Goal: Task Accomplishment & Management: Manage account settings

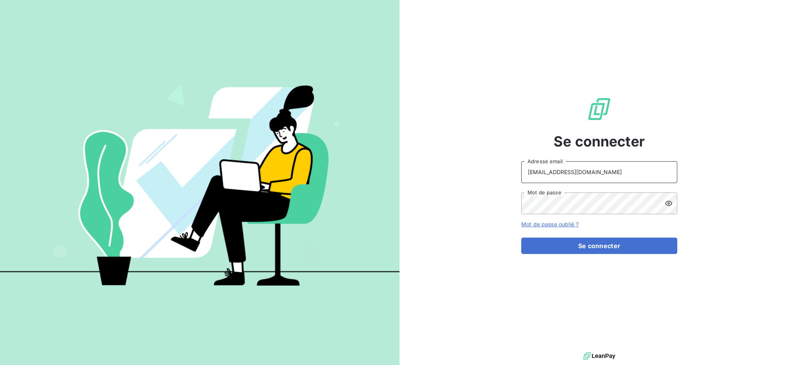
click at [582, 168] on input "[EMAIL_ADDRESS][DOMAIN_NAME]" at bounding box center [599, 172] width 156 height 22
type input "[EMAIL_ADDRESS][DOMAIN_NAME]"
click at [576, 241] on button "Se connecter" at bounding box center [599, 246] width 156 height 16
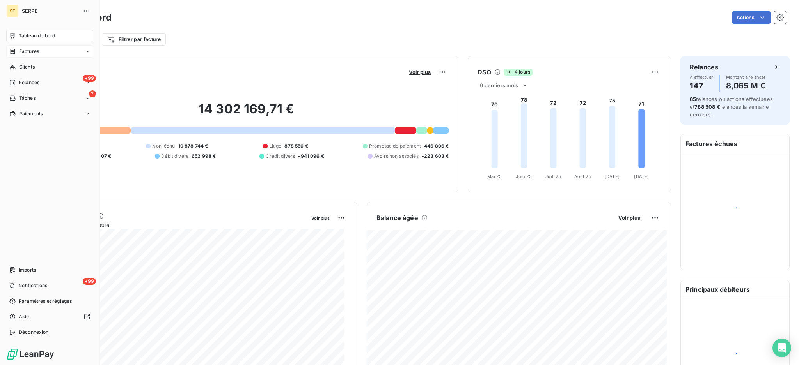
click at [38, 54] on span "Factures" at bounding box center [29, 51] width 20 height 7
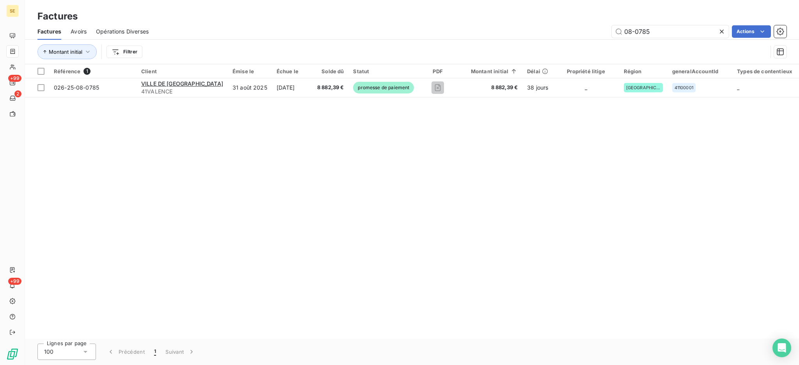
drag, startPoint x: 670, startPoint y: 33, endPoint x: 444, endPoint y: 37, distance: 225.5
click at [573, 17] on div "Factures Factures Avoirs Opérations Diverses 08-0785 Actions Montant initial Fi…" at bounding box center [412, 32] width 774 height 64
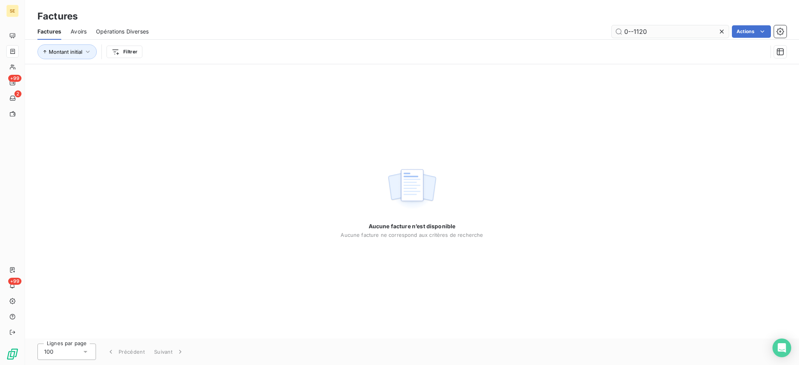
click at [630, 32] on input "0--1120" at bounding box center [670, 31] width 117 height 12
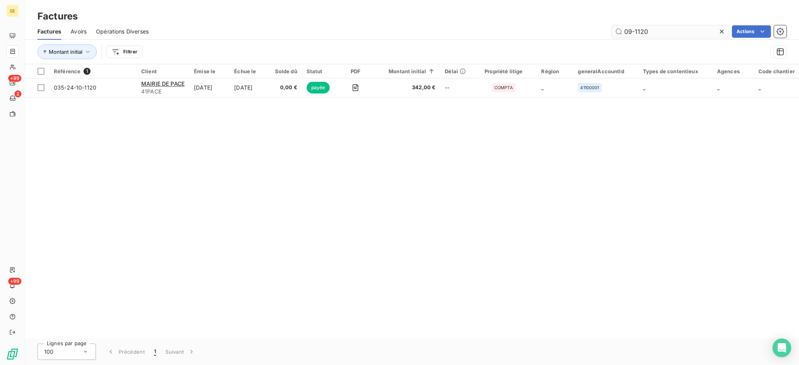
type input "09-1120"
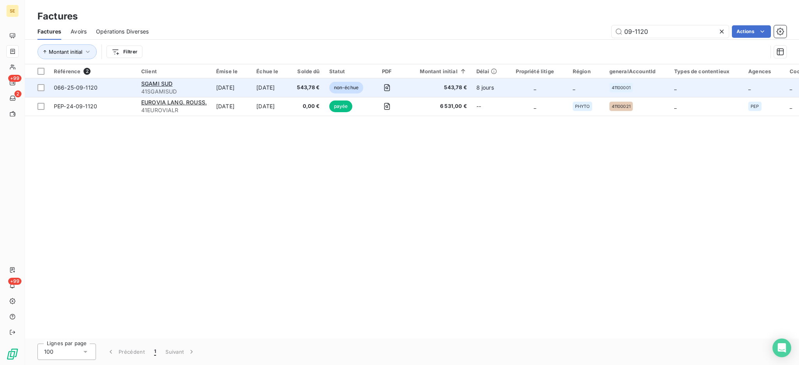
click at [307, 83] on td "543,78 €" at bounding box center [308, 87] width 32 height 19
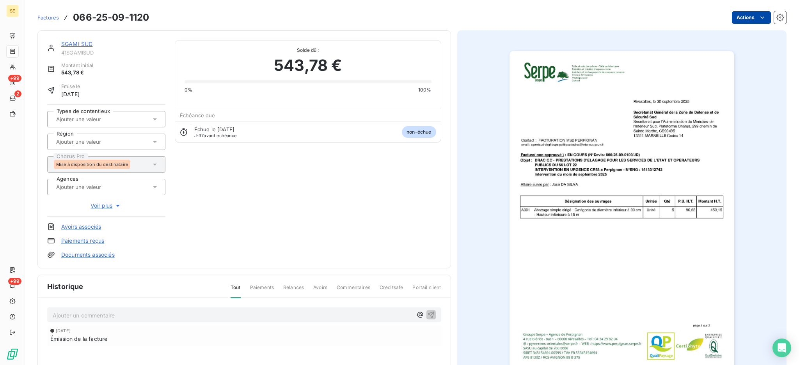
click at [742, 20] on html "SE +99 2 +99 Factures 066-25-09-1120 Actions SGAMI SUD 41SGAMISUD Montant initi…" at bounding box center [399, 182] width 799 height 365
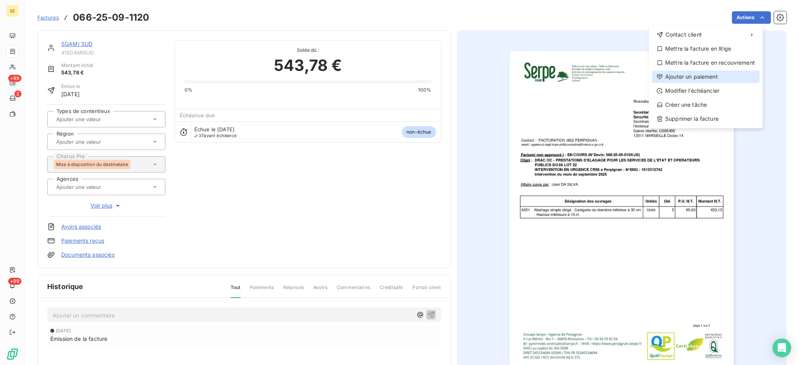
click at [708, 78] on div "Ajouter un paiement" at bounding box center [706, 77] width 108 height 12
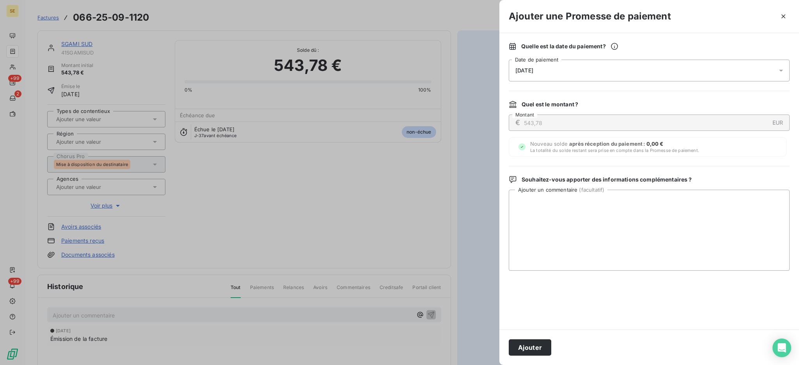
click at [782, 69] on icon at bounding box center [781, 71] width 8 height 8
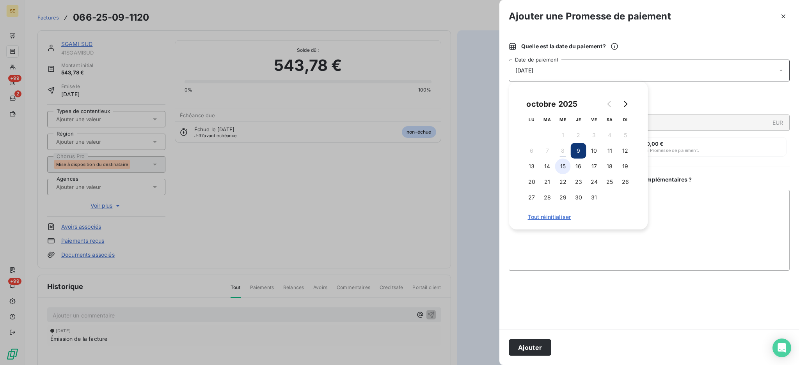
click at [566, 165] on button "15" at bounding box center [563, 167] width 16 height 16
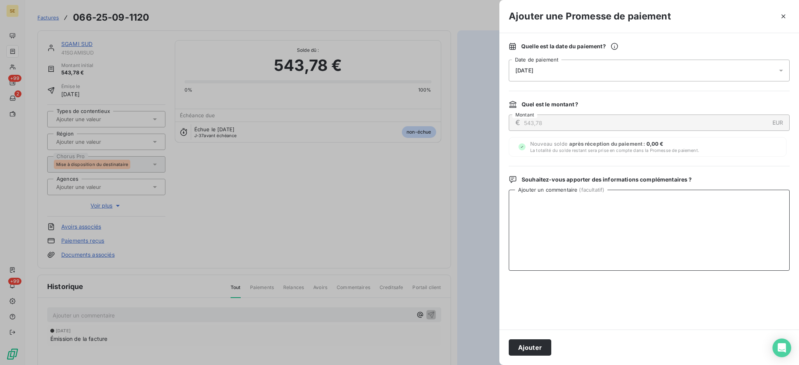
click at [674, 202] on textarea "Ajouter un commentaire ( facultatif )" at bounding box center [649, 230] width 281 height 81
paste textarea "TDB - Virt reçu le 07/10"
type textarea "TDB - Virt reçu le 07/10"
click at [532, 348] on button "Ajouter" at bounding box center [530, 348] width 43 height 16
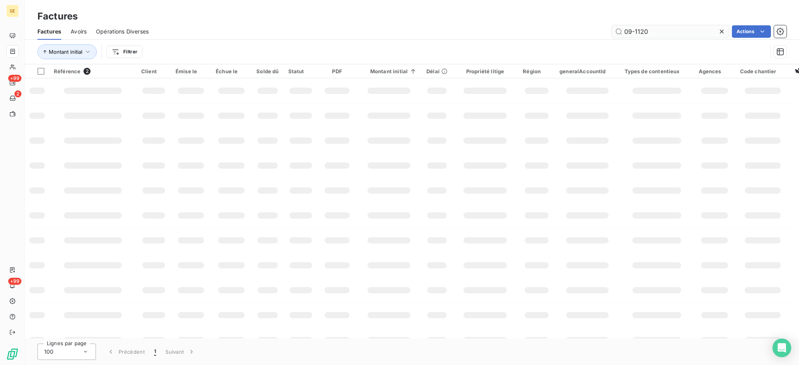
drag, startPoint x: 658, startPoint y: 28, endPoint x: 635, endPoint y: 29, distance: 23.4
click at [635, 29] on input "09-1120" at bounding box center [670, 31] width 117 height 12
type input "09-0495"
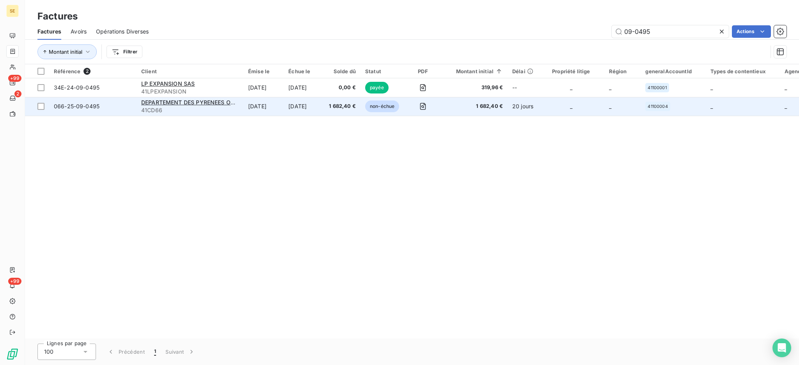
click at [354, 104] on span "1 682,40 €" at bounding box center [342, 107] width 27 height 8
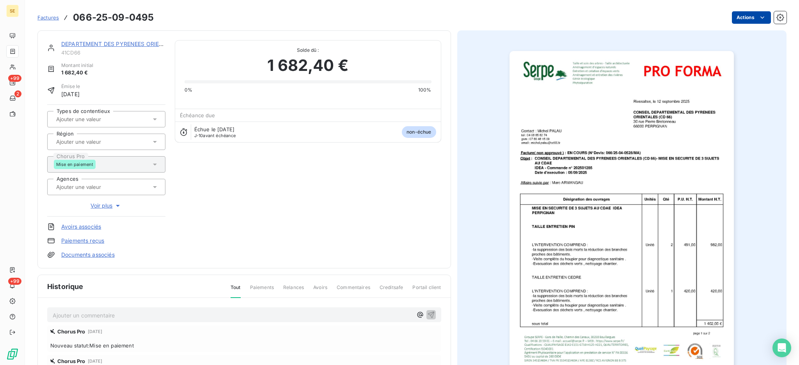
click at [736, 17] on html "SE +99 2 +99 Factures 066-25-09-0495 Actions DEPARTEMENT DES PYRENEES ORIENTALE…" at bounding box center [399, 182] width 799 height 365
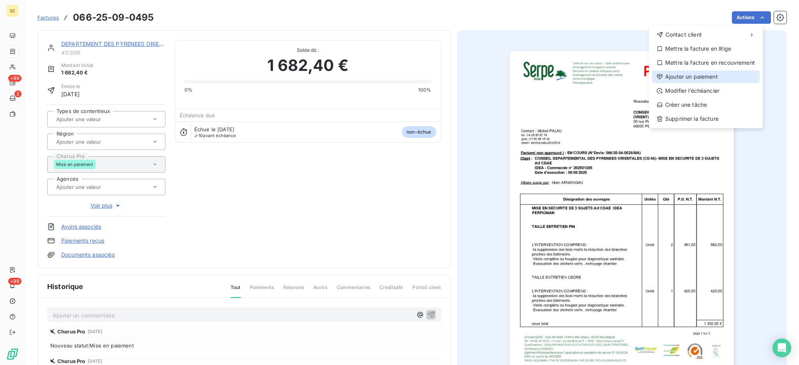
click at [712, 79] on div "Ajouter un paiement" at bounding box center [706, 77] width 108 height 12
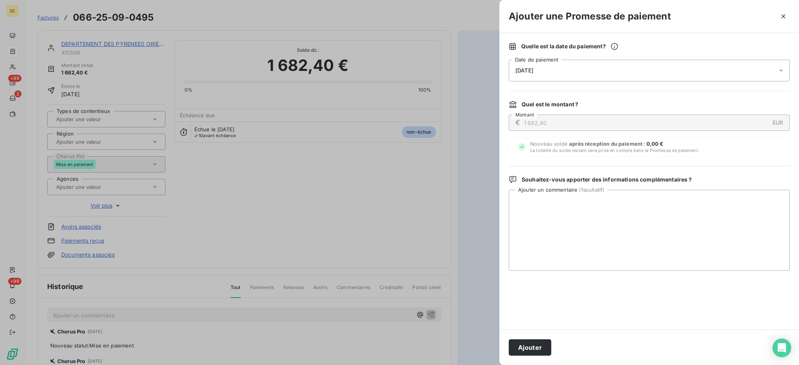
click at [779, 67] on icon at bounding box center [781, 71] width 8 height 8
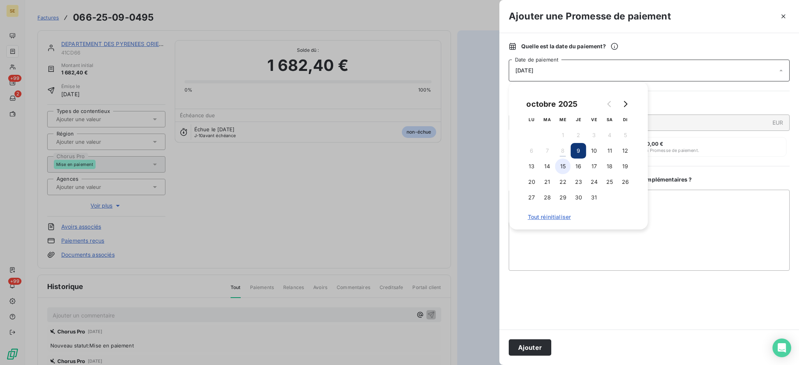
click at [558, 167] on button "15" at bounding box center [563, 167] width 16 height 16
click at [657, 193] on textarea "Ajouter un commentaire ( facultatif )" at bounding box center [649, 230] width 281 height 81
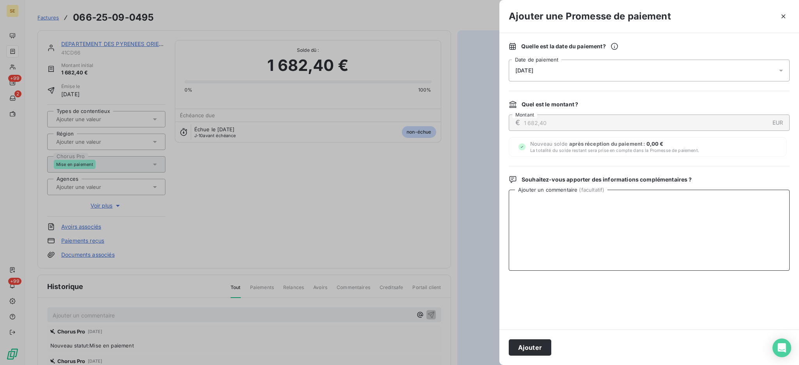
paste textarea "TDB - Virt reçu le 07/10"
type textarea "TDB - Virt reçu le 07/10"
click at [531, 345] on button "Ajouter" at bounding box center [530, 348] width 43 height 16
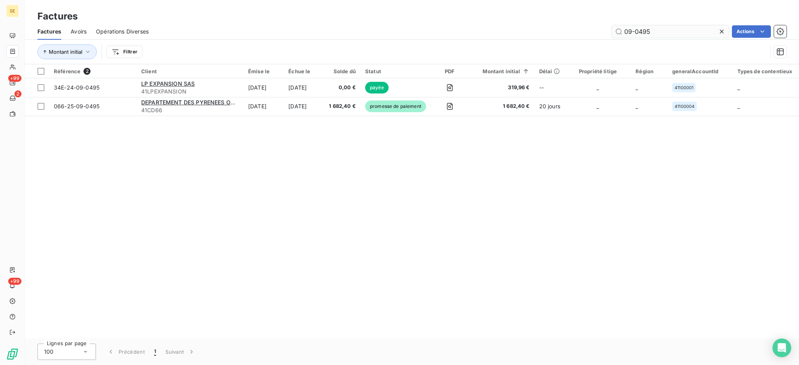
drag, startPoint x: 662, startPoint y: 33, endPoint x: 634, endPoint y: 29, distance: 28.4
click at [634, 29] on input "09-0495" at bounding box center [670, 31] width 117 height 12
type input "09-1121"
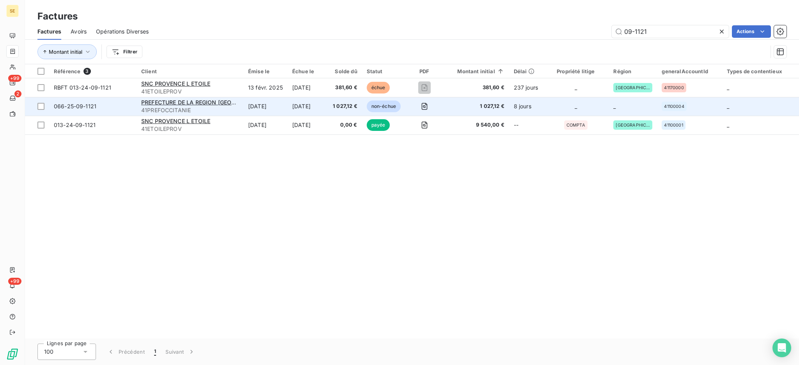
click at [341, 112] on td "1 027,12 €" at bounding box center [345, 106] width 34 height 19
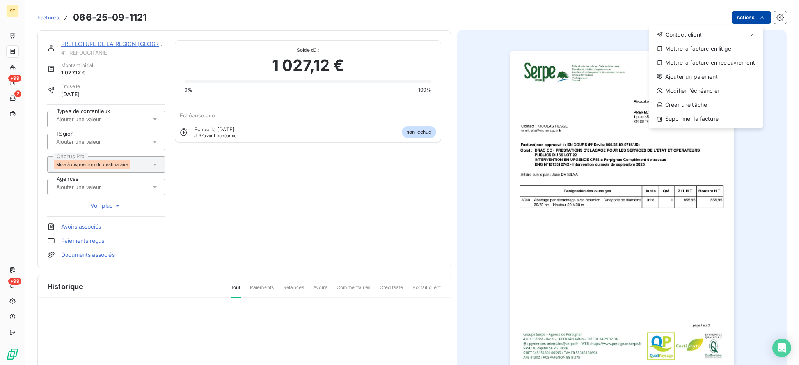
click at [735, 15] on html "SE +99 2 +99 Factures 066-25-09-1121 Actions Contact client Mettre la facture e…" at bounding box center [399, 182] width 799 height 365
click at [721, 75] on div "Ajouter un paiement" at bounding box center [706, 77] width 108 height 12
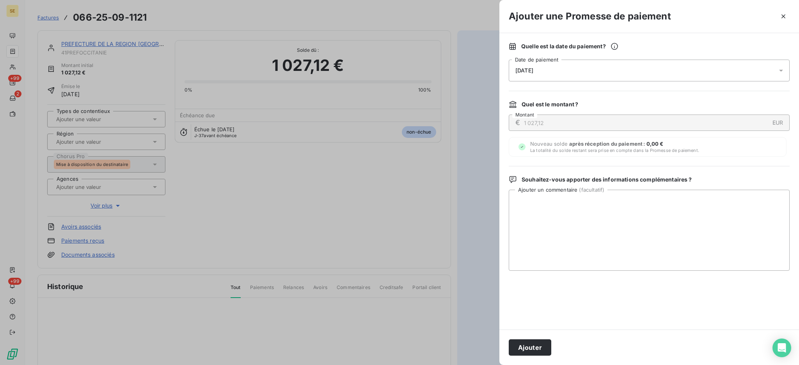
click at [780, 69] on icon at bounding box center [781, 71] width 8 height 8
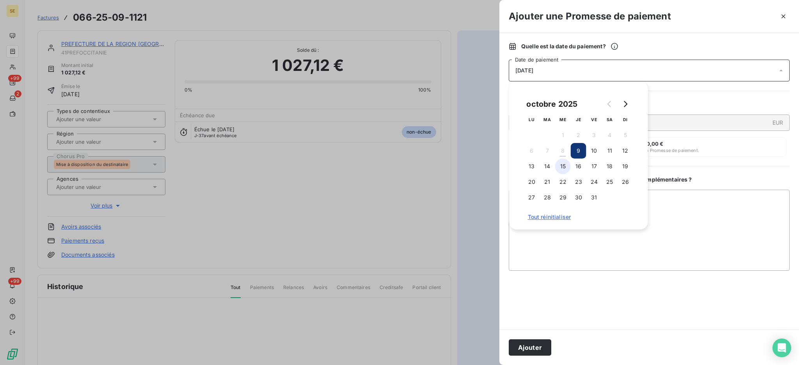
click at [564, 168] on button "15" at bounding box center [563, 167] width 16 height 16
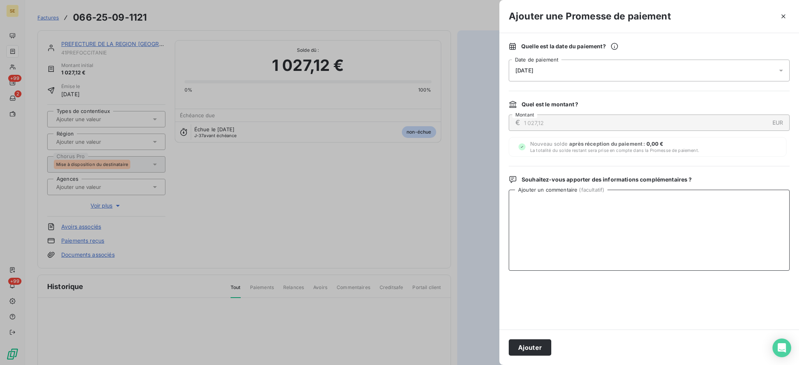
click at [678, 213] on textarea "Ajouter un commentaire ( facultatif )" at bounding box center [649, 230] width 281 height 81
paste textarea "TDB - Virt reçu le 07/10"
type textarea "TDB - Virt reçu le 07/10"
drag, startPoint x: 531, startPoint y: 344, endPoint x: 504, endPoint y: 287, distance: 63.3
click at [531, 344] on button "Ajouter" at bounding box center [530, 348] width 43 height 16
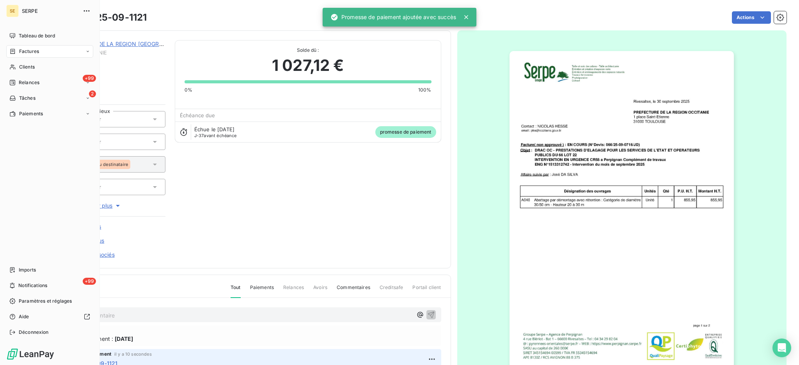
click at [28, 48] on span "Factures" at bounding box center [29, 51] width 20 height 7
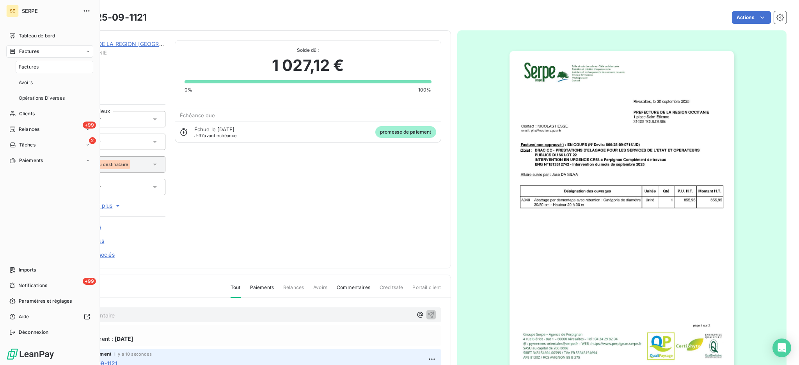
click at [26, 70] on span "Factures" at bounding box center [29, 67] width 20 height 7
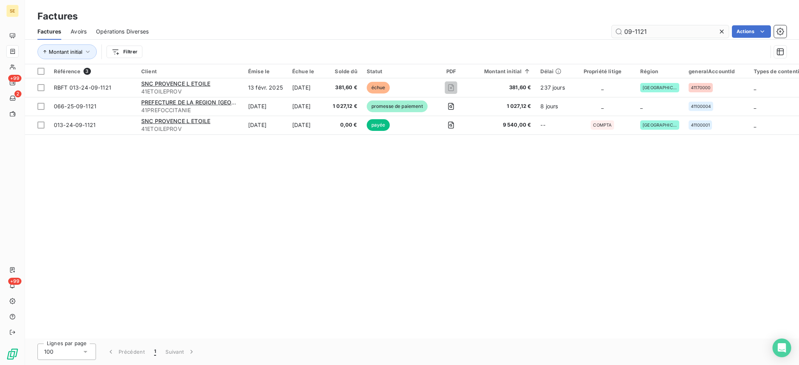
drag, startPoint x: 679, startPoint y: 34, endPoint x: 634, endPoint y: 31, distance: 45.7
click at [634, 31] on input "09-1121" at bounding box center [670, 31] width 117 height 12
type input "09-0100"
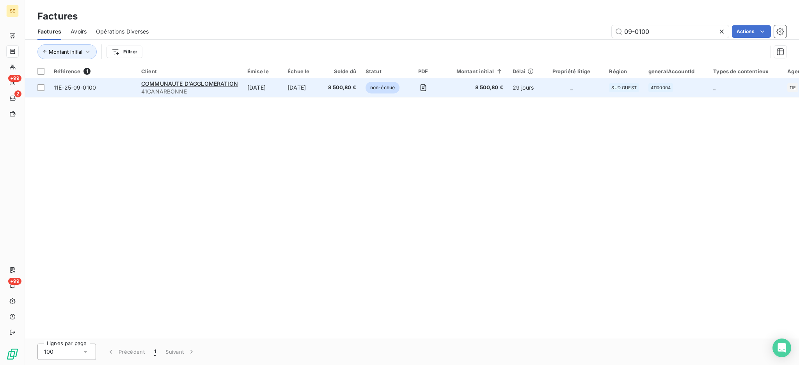
click at [305, 92] on td "9 oct. 2025" at bounding box center [303, 87] width 41 height 19
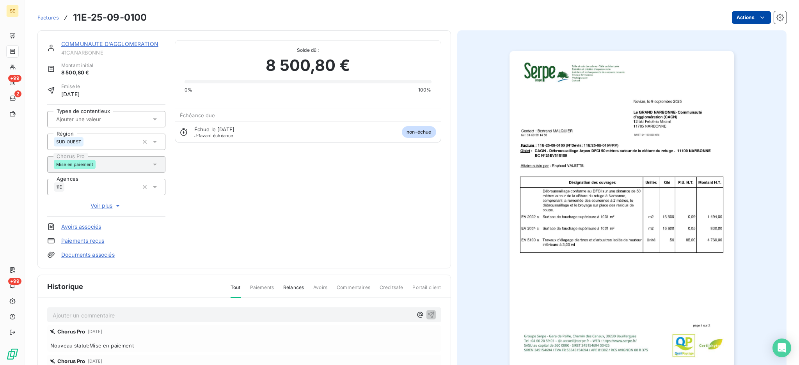
click at [729, 15] on html "SE +99 2 +99 Factures 11E-25-09-0100 Actions COMMUNAUTE D'AGGLOMERATION 41CANAR…" at bounding box center [399, 182] width 799 height 365
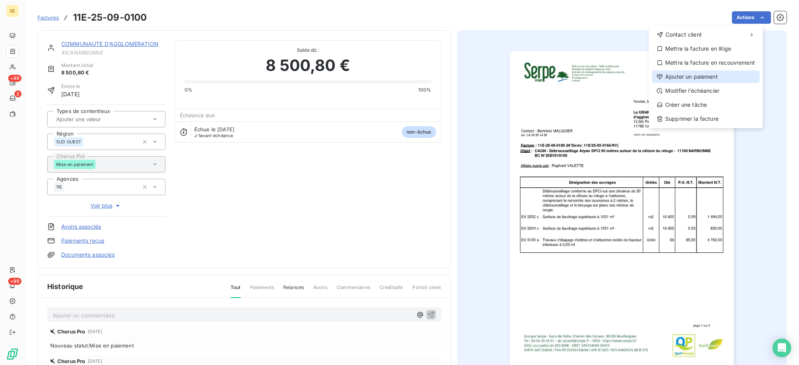
click at [716, 80] on div "Ajouter un paiement" at bounding box center [706, 77] width 108 height 12
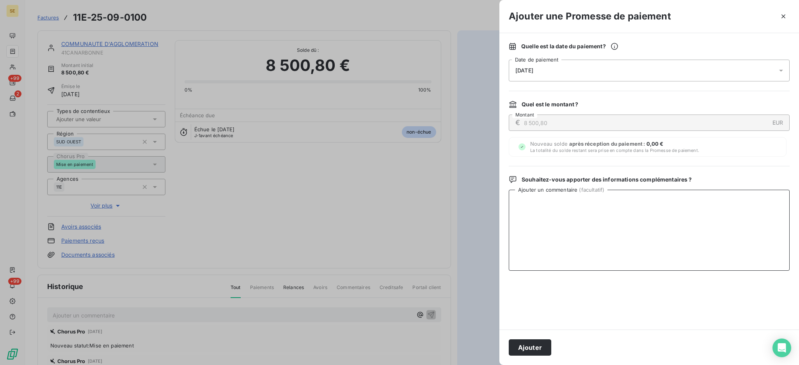
click at [557, 201] on textarea "Ajouter un commentaire ( facultatif )" at bounding box center [649, 230] width 281 height 81
paste textarea "TDB - Virt reçu le 07/10"
click at [535, 209] on textarea "TDB - Virt reçu le 07/10 - 5000.80 € STPD" at bounding box center [649, 230] width 281 height 81
type textarea "TDB - Virt reçu le 07/10 - 5000.80 € STPD 3500 €"
click at [531, 343] on button "Ajouter" at bounding box center [530, 348] width 43 height 16
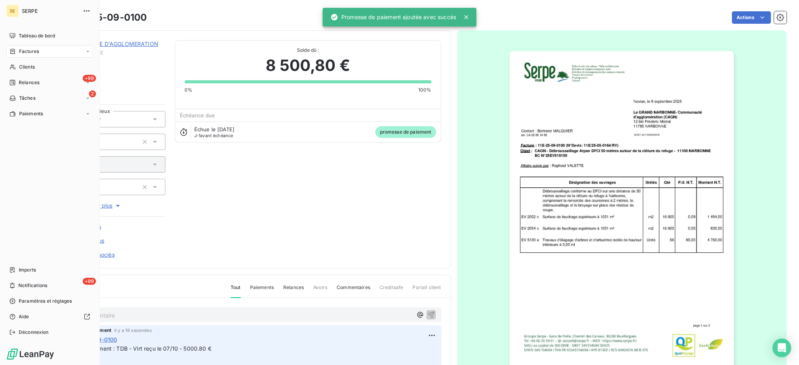
click at [28, 53] on span "Factures" at bounding box center [29, 51] width 20 height 7
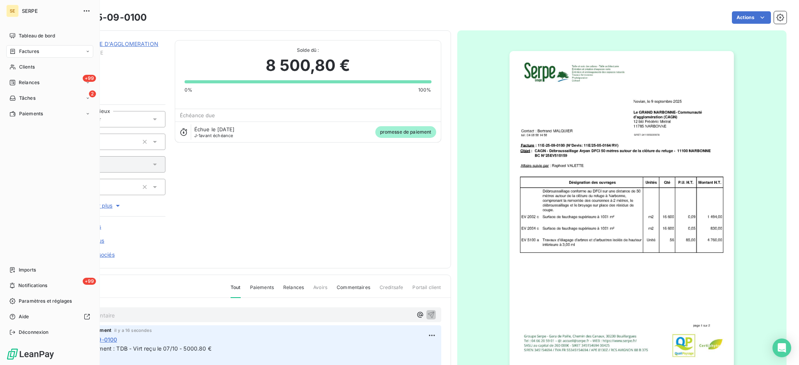
click at [21, 50] on span "Factures" at bounding box center [29, 51] width 20 height 7
click at [25, 71] on div "Factures" at bounding box center [55, 67] width 78 height 12
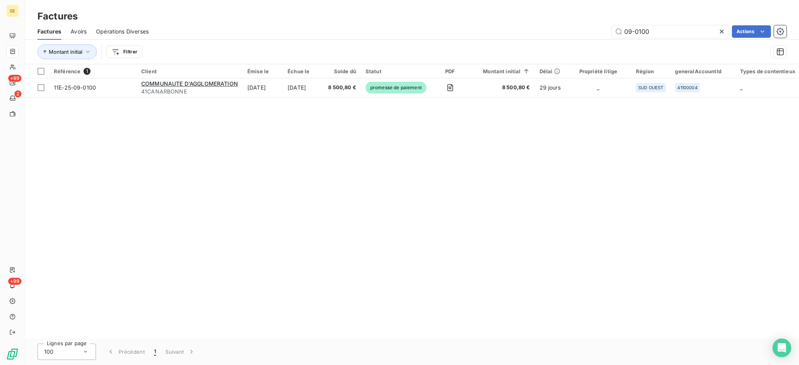
drag, startPoint x: 660, startPoint y: 33, endPoint x: 454, endPoint y: 0, distance: 208.5
click at [474, 5] on div "Factures Factures Avoirs Opérations Diverses 09-0100 Actions Montant initial Fi…" at bounding box center [412, 32] width 774 height 64
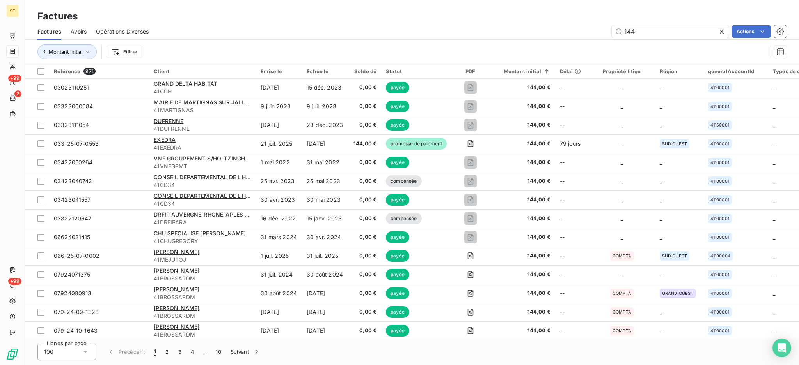
scroll to position [1092, 0]
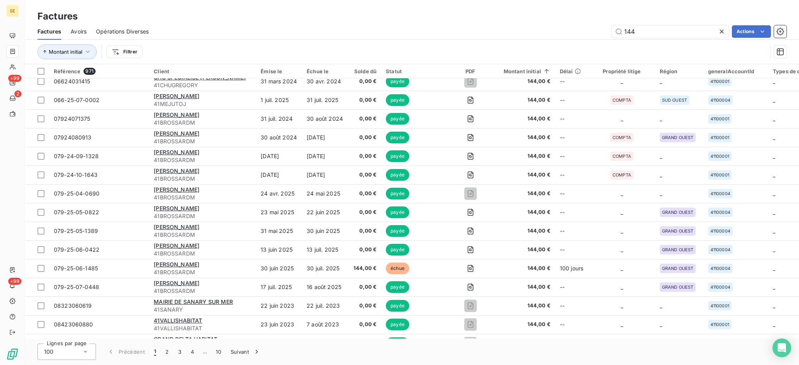
type input "144"
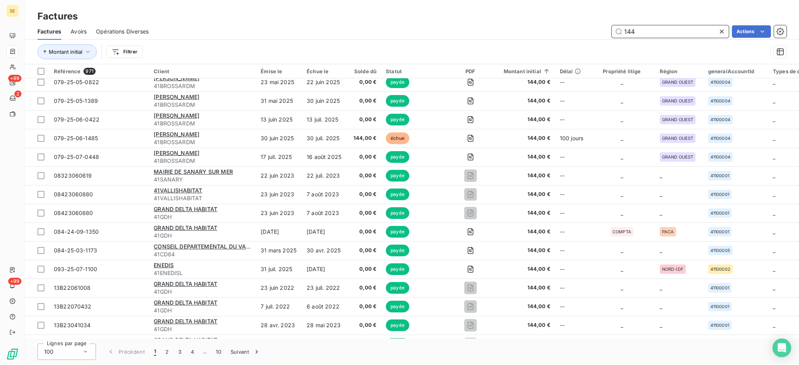
scroll to position [1199, 0]
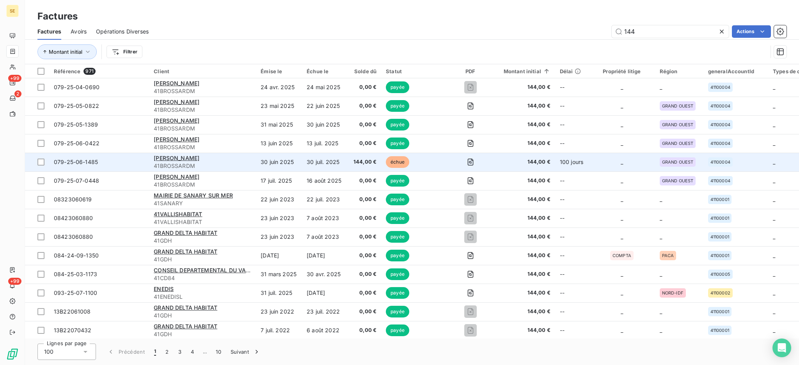
click at [170, 162] on span "41BROSSARDM" at bounding box center [203, 166] width 98 height 8
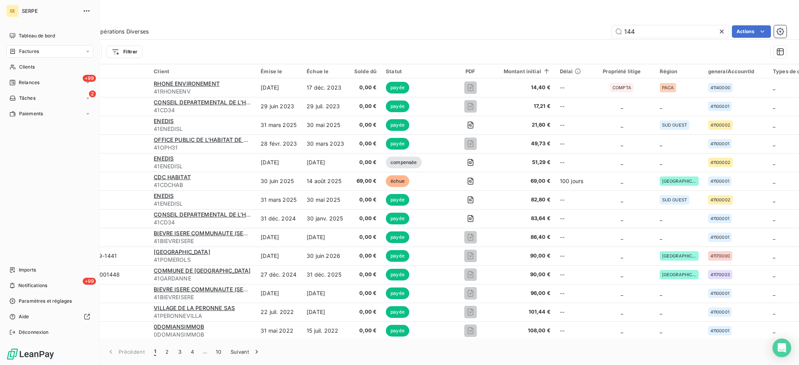
click at [22, 51] on span "Factures" at bounding box center [29, 51] width 20 height 7
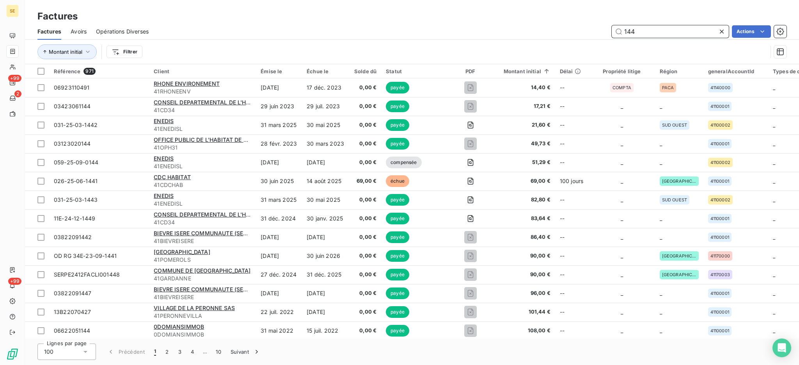
drag, startPoint x: 655, startPoint y: 32, endPoint x: 615, endPoint y: 28, distance: 40.7
click at [621, 28] on input "144" at bounding box center [670, 31] width 117 height 12
type input "09-0135"
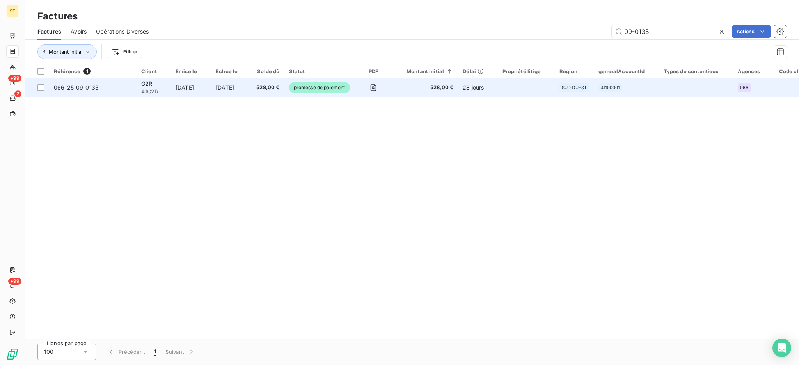
click at [273, 85] on span "528,00 €" at bounding box center [267, 88] width 23 height 8
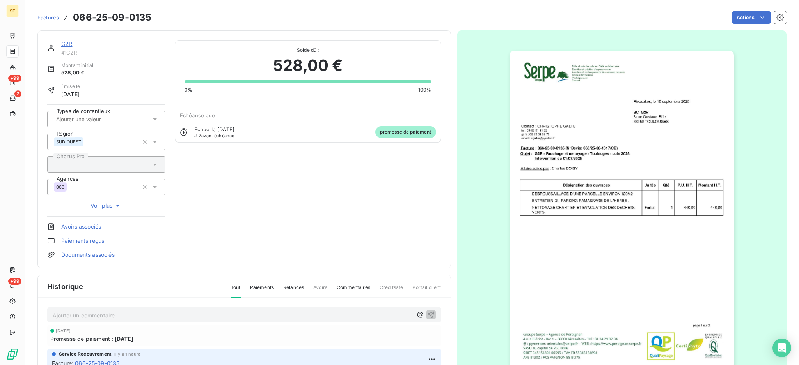
scroll to position [53, 0]
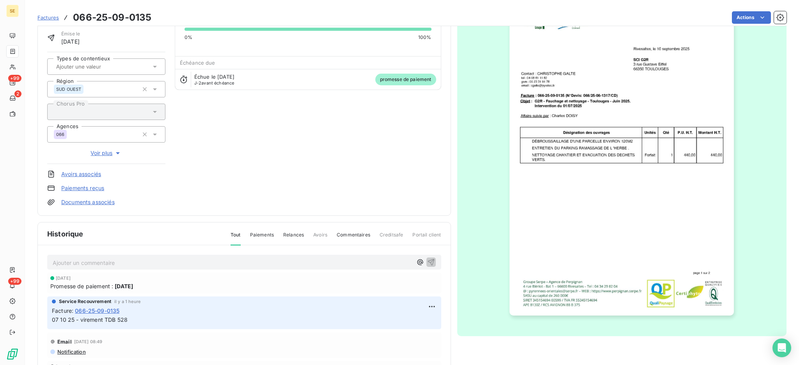
click at [193, 260] on p "Ajouter un commentaire ﻿" at bounding box center [233, 263] width 360 height 10
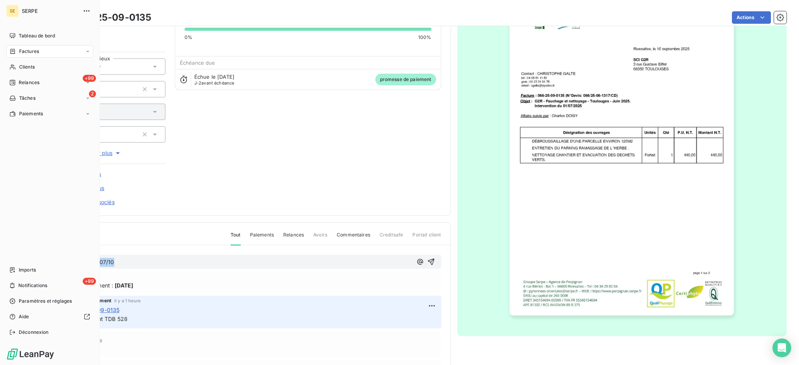
drag, startPoint x: 49, startPoint y: 249, endPoint x: 0, endPoint y: 231, distance: 52.0
click at [0, 235] on div "SE SERPE Tableau de bord Factures Clients +99 Relances 2 Tâches Paiements Impor…" at bounding box center [399, 182] width 799 height 365
click at [21, 53] on span "Factures" at bounding box center [29, 51] width 20 height 7
click at [29, 51] on span "Factures" at bounding box center [29, 51] width 20 height 7
click at [27, 65] on span "Factures" at bounding box center [29, 67] width 20 height 7
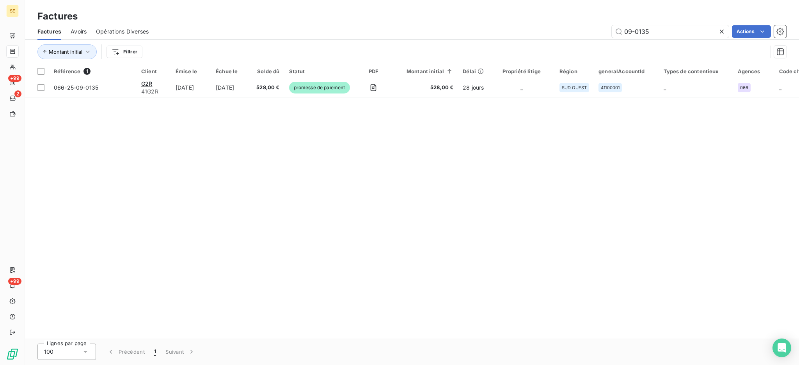
drag, startPoint x: 658, startPoint y: 28, endPoint x: 522, endPoint y: 5, distance: 138.0
click at [570, 18] on div "Factures Factures Avoirs Opérations Diverses 09-0135 Actions Montant initial Fi…" at bounding box center [412, 32] width 774 height 64
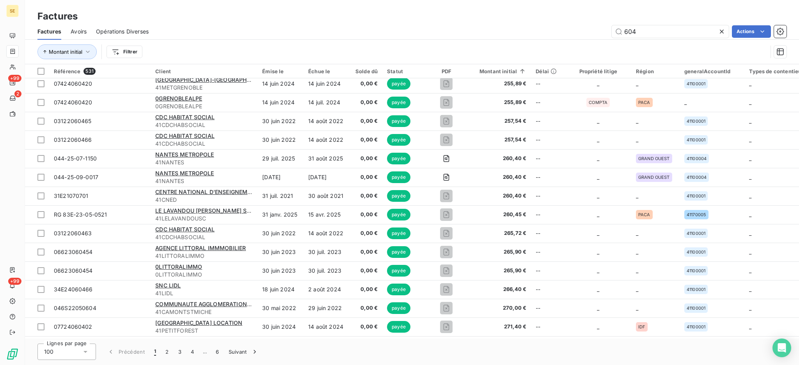
scroll to position [1614, 0]
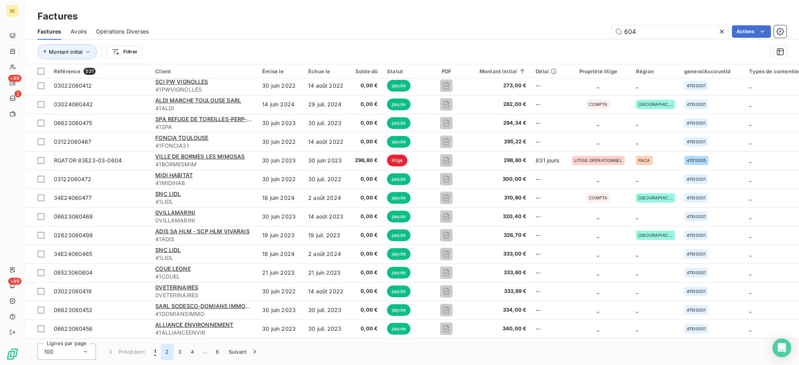
type input "604"
click at [166, 350] on button "2" at bounding box center [167, 352] width 12 height 16
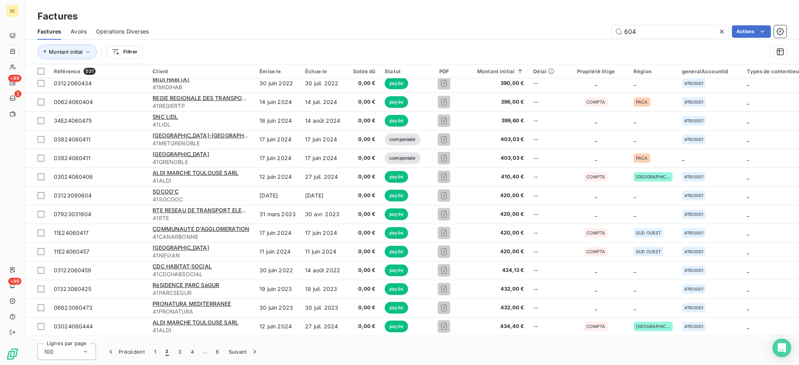
scroll to position [938, 0]
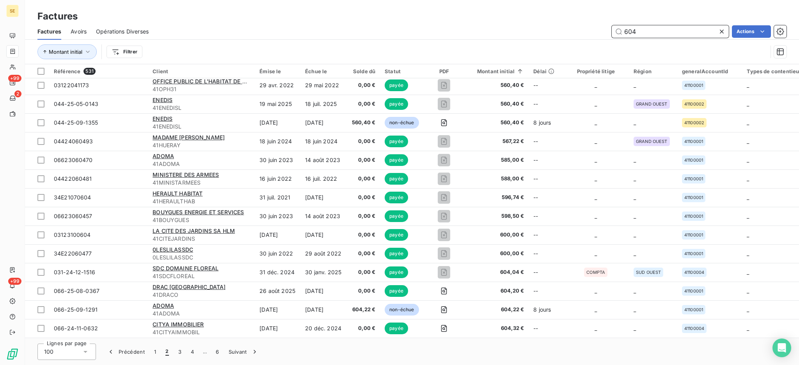
drag, startPoint x: 645, startPoint y: 27, endPoint x: 541, endPoint y: 20, distance: 104.8
click at [541, 20] on div "Factures Factures Avoirs Opérations Diverses 604 Actions Montant initial Filtrer" at bounding box center [412, 32] width 774 height 64
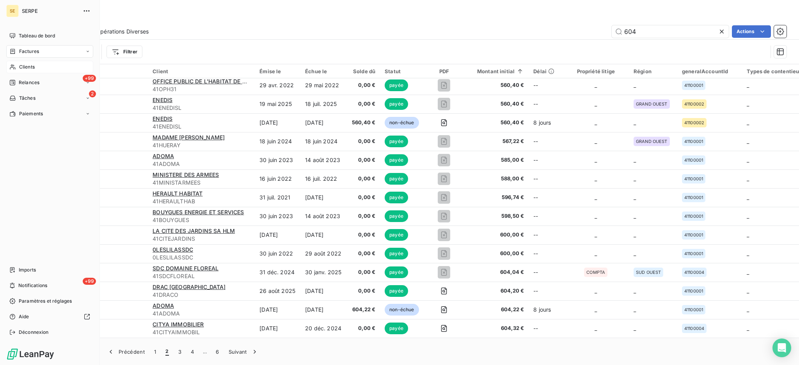
click at [43, 67] on div "Clients" at bounding box center [49, 67] width 87 height 12
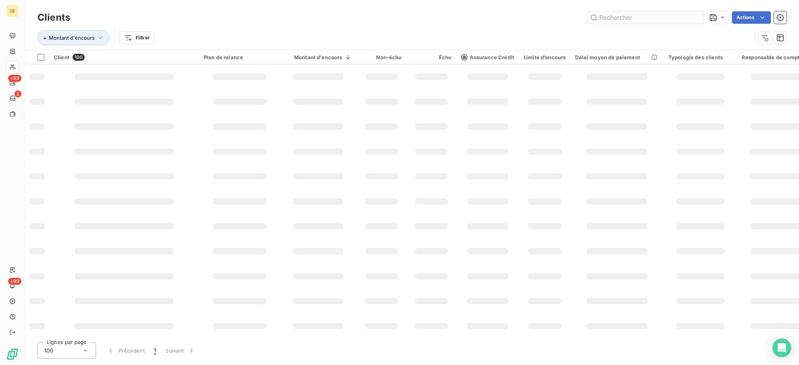
click at [632, 20] on input "text" at bounding box center [645, 17] width 117 height 12
type input "ADOMA"
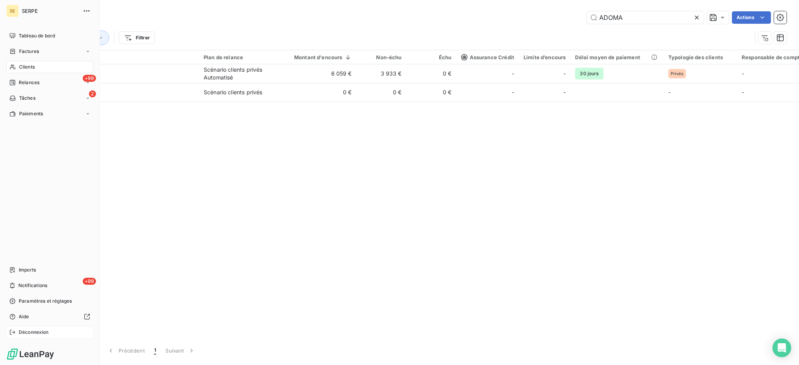
click at [35, 334] on span "Déconnexion" at bounding box center [34, 332] width 30 height 7
